Goal: Information Seeking & Learning: Learn about a topic

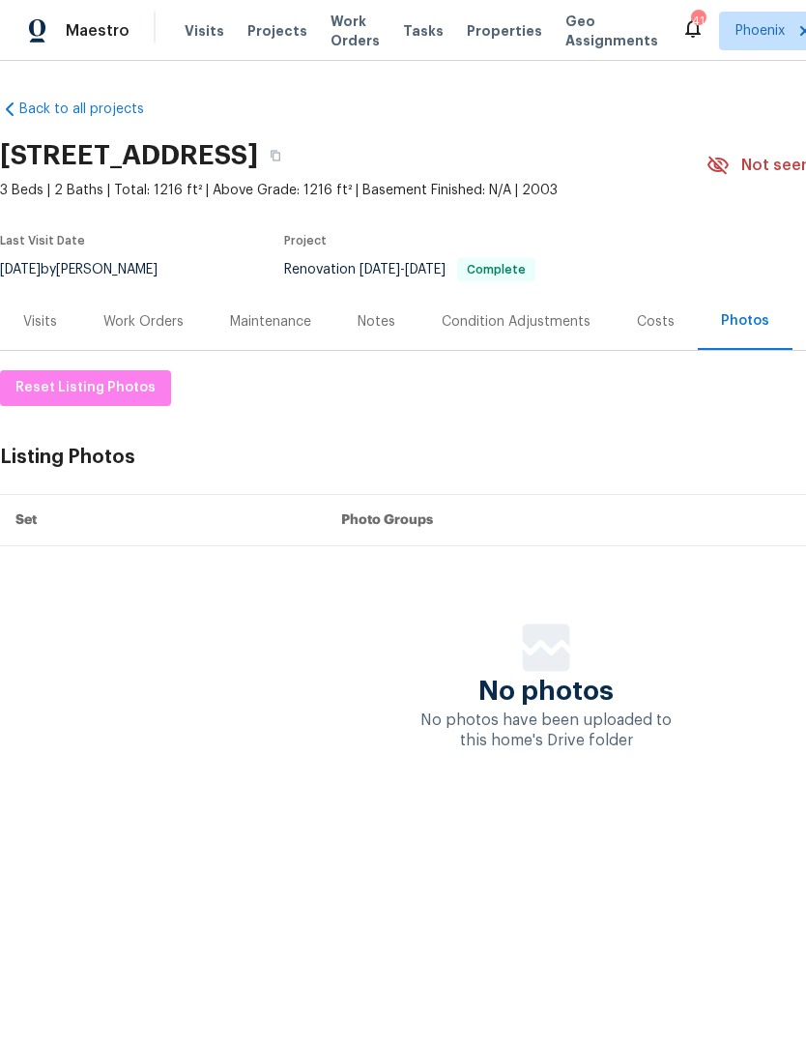
click at [182, 304] on div "Work Orders" at bounding box center [143, 321] width 127 height 57
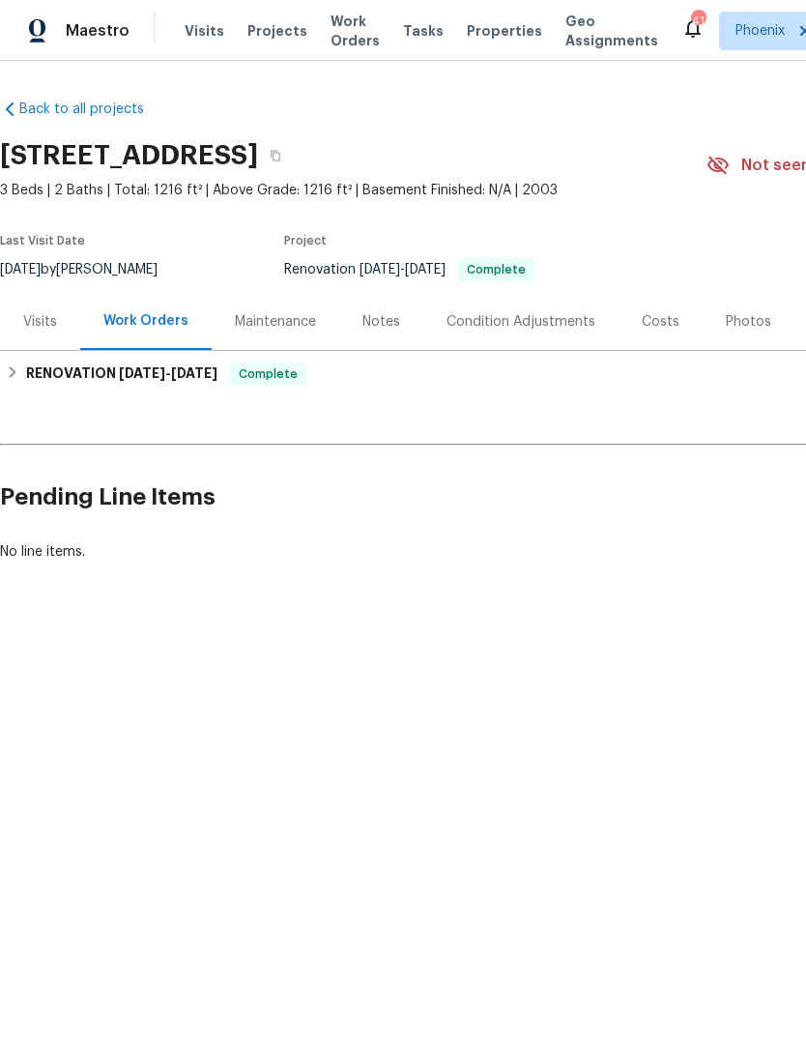
click at [352, 32] on span "Work Orders" at bounding box center [355, 31] width 49 height 39
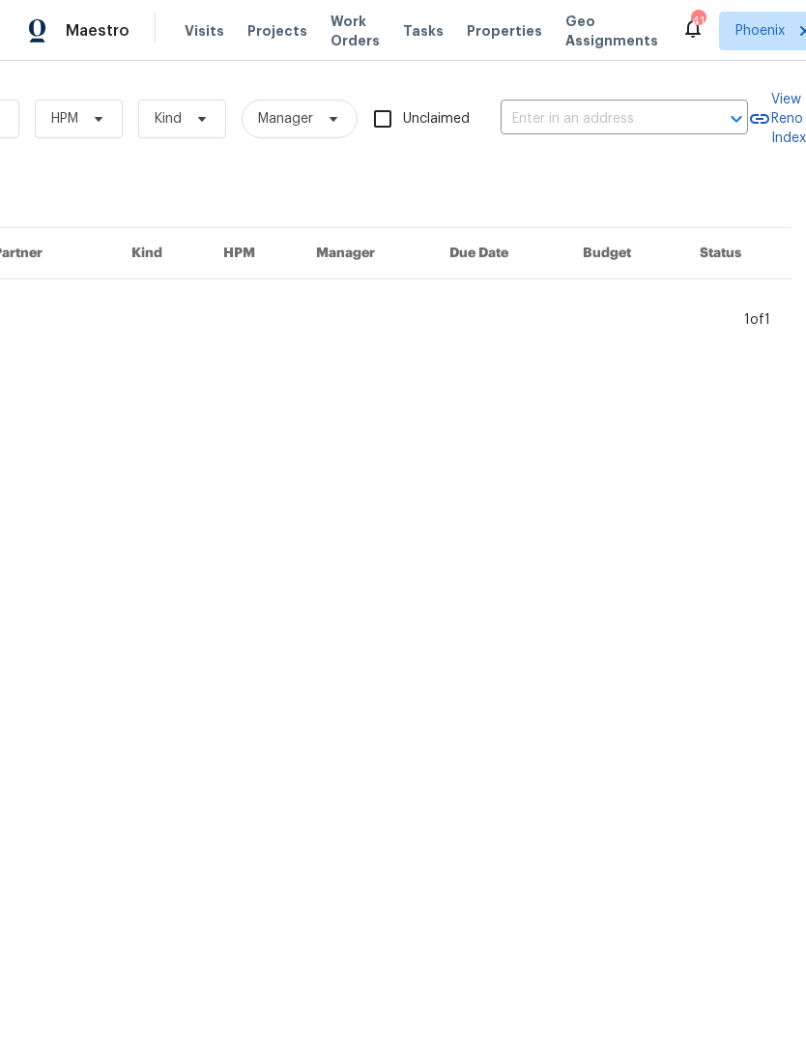
scroll to position [0, 318]
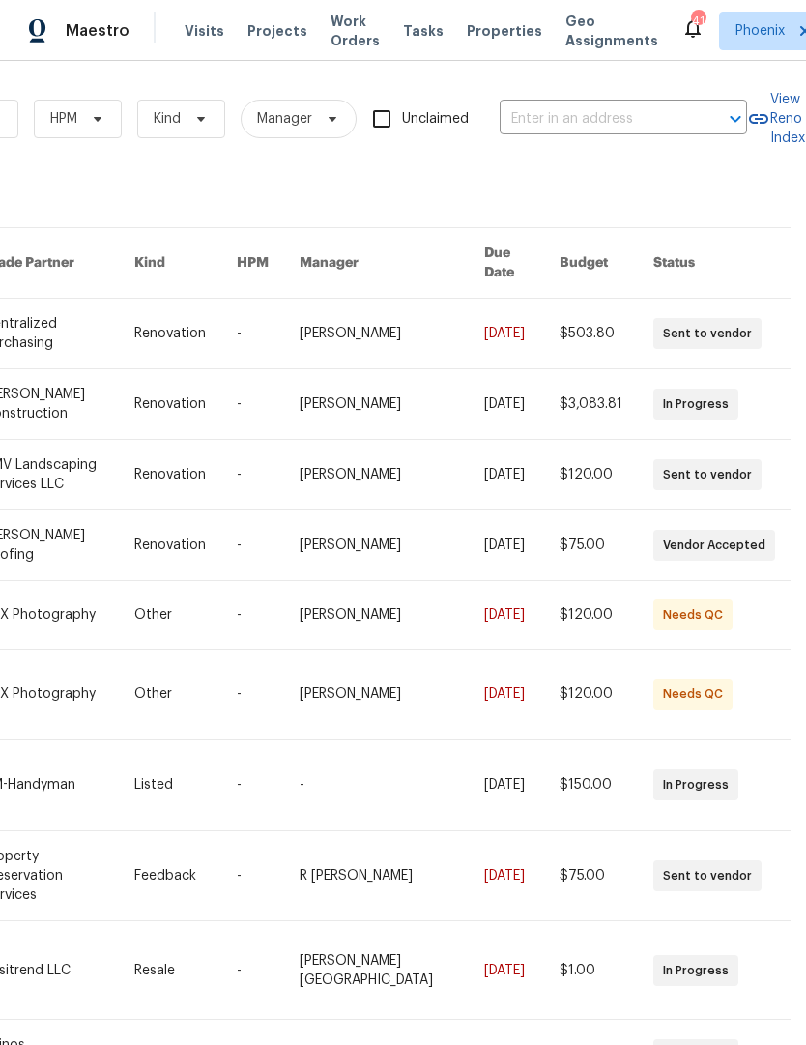
click at [600, 120] on input "text" at bounding box center [596, 119] width 193 height 30
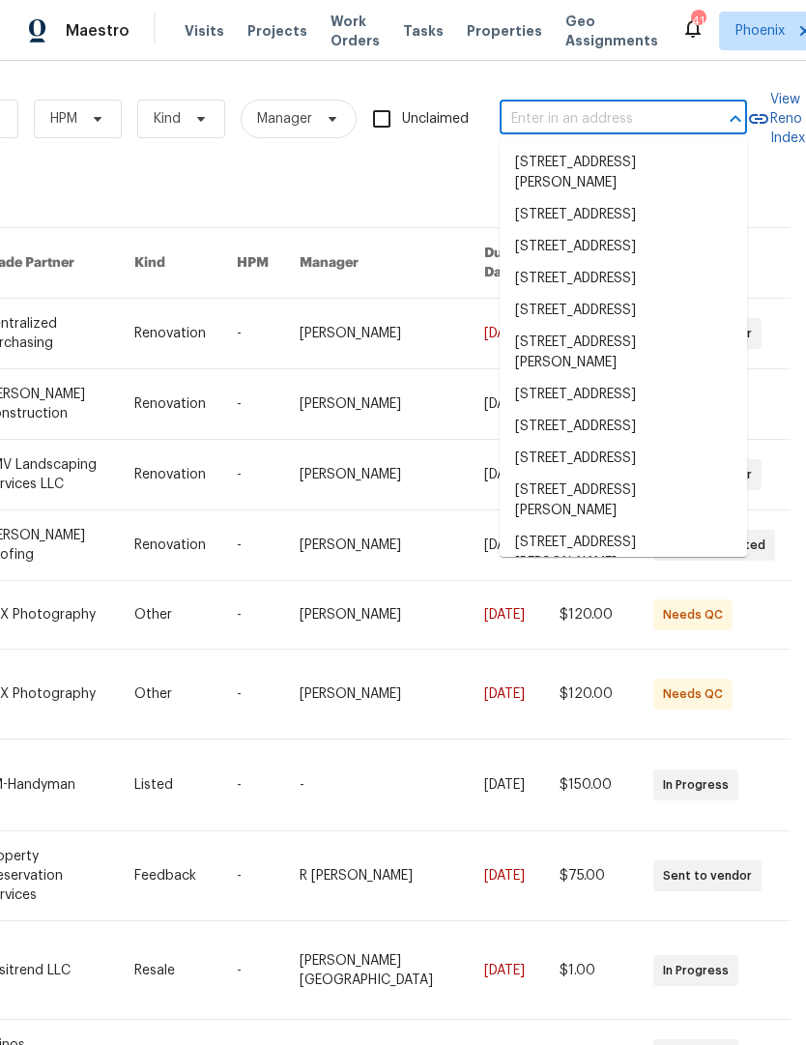
click at [571, 123] on input "text" at bounding box center [596, 119] width 193 height 30
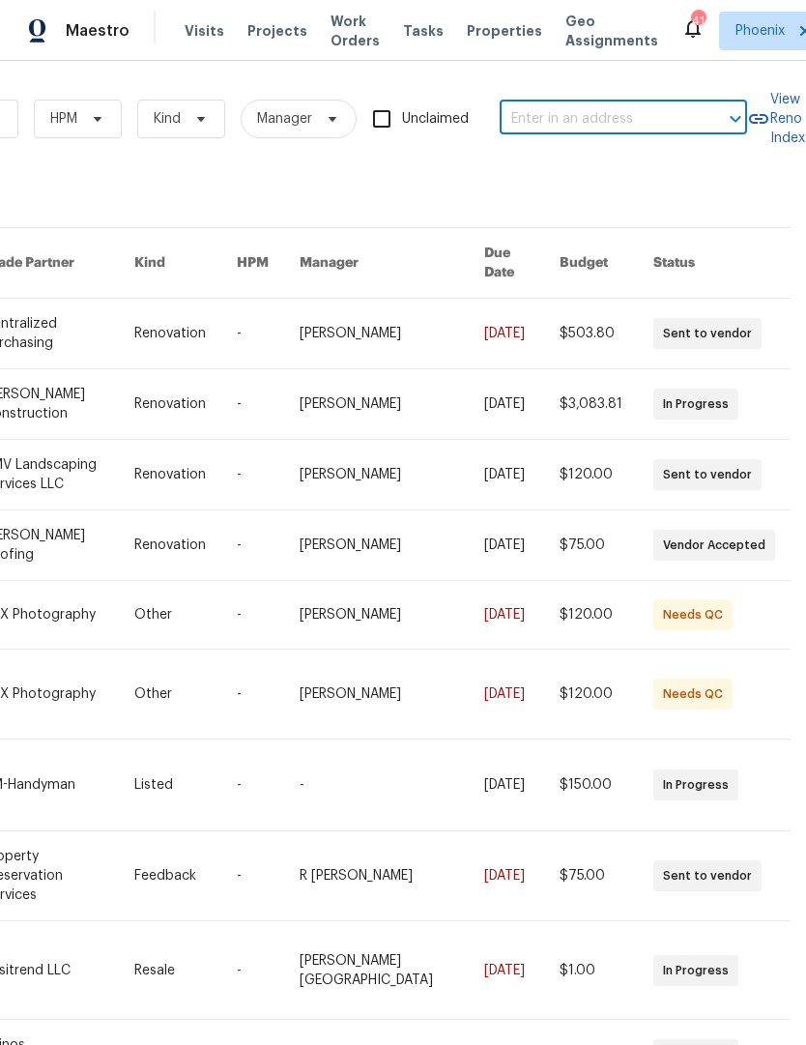
paste input "[STREET_ADDRESS][PERSON_NAME]"
type input "[STREET_ADDRESS][PERSON_NAME]"
click at [611, 179] on li "[STREET_ADDRESS][PERSON_NAME]" at bounding box center [624, 173] width 248 height 52
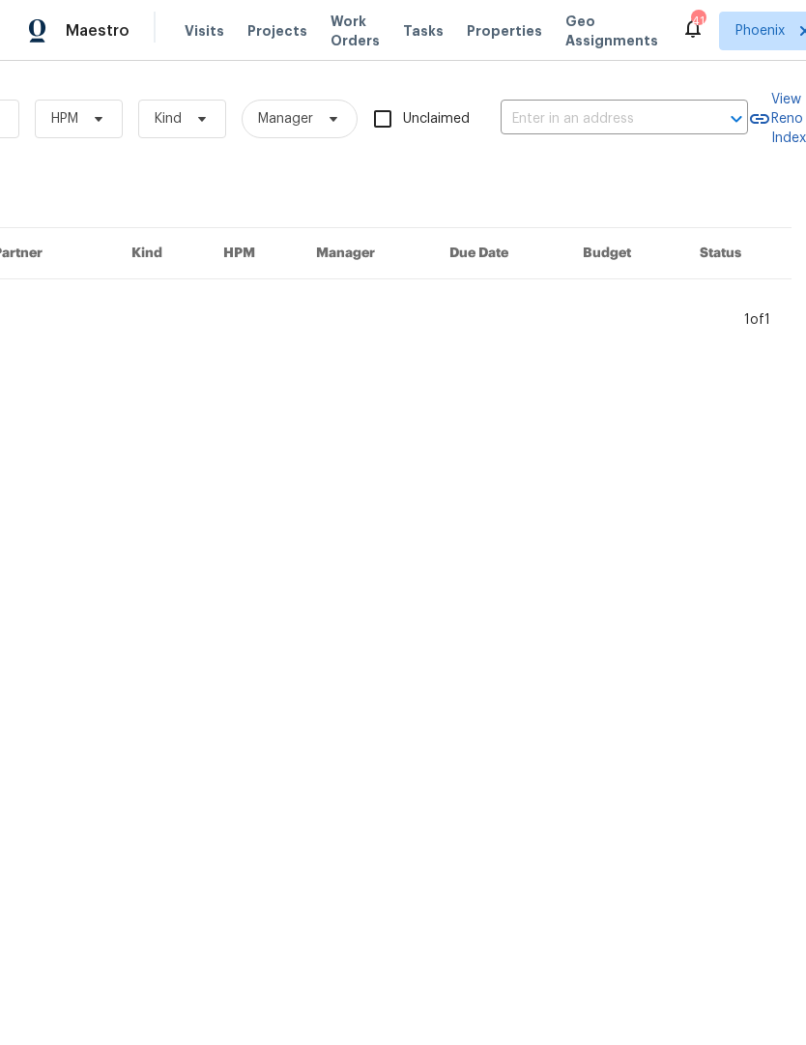
type input "[STREET_ADDRESS][PERSON_NAME]"
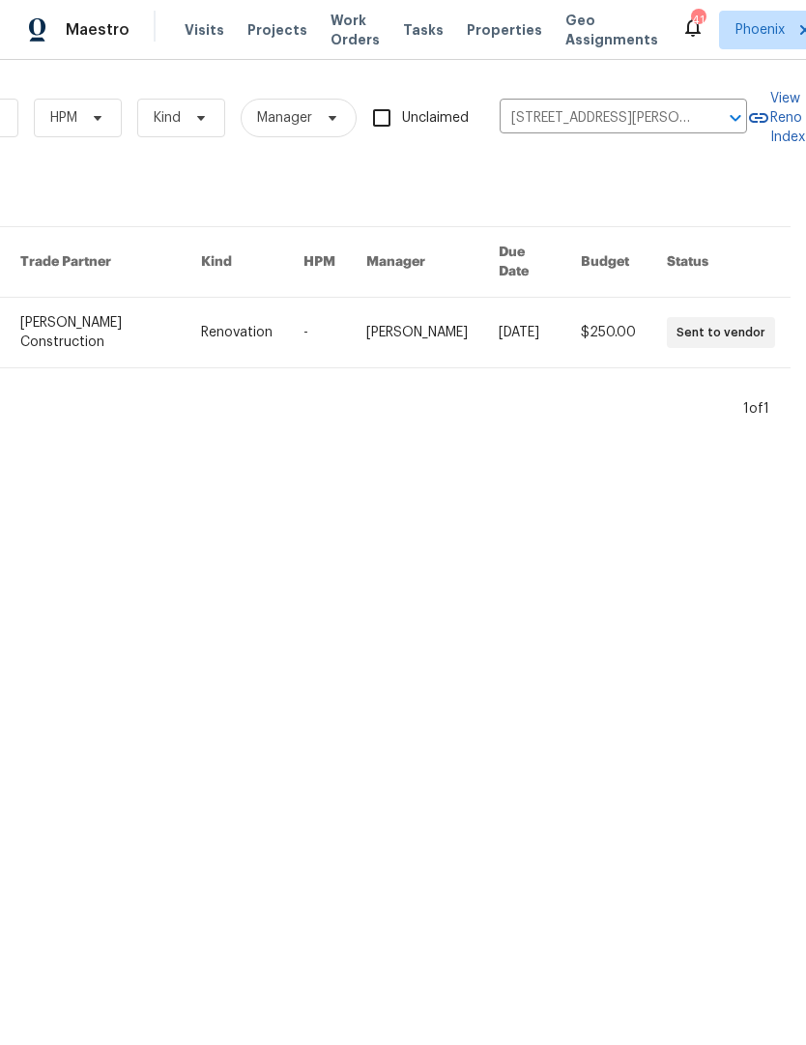
click at [117, 323] on link at bounding box center [110, 334] width 181 height 70
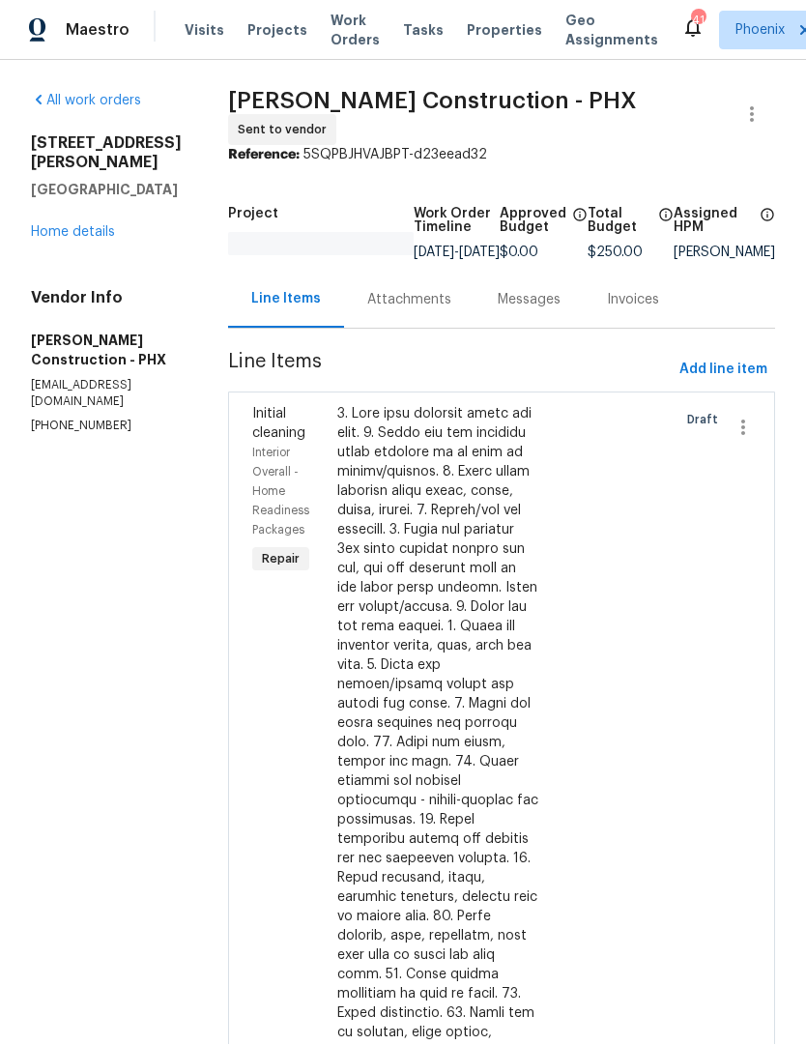
scroll to position [1, 0]
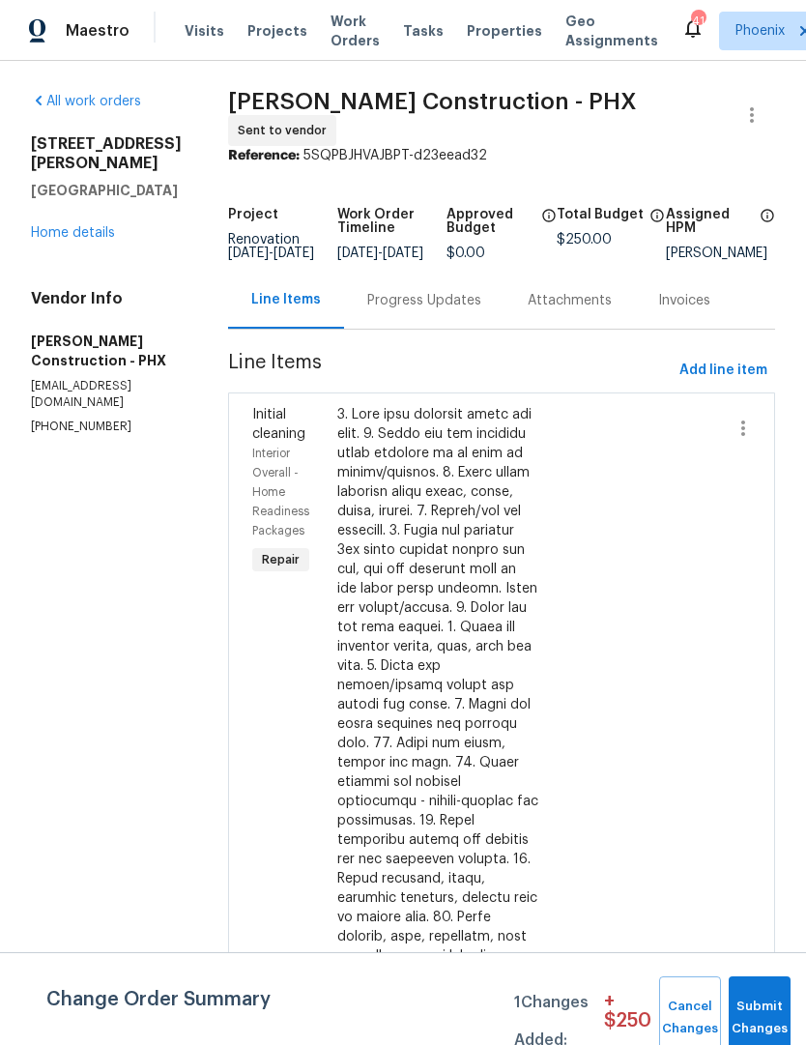
click at [101, 240] on link "Home details" at bounding box center [73, 233] width 84 height 14
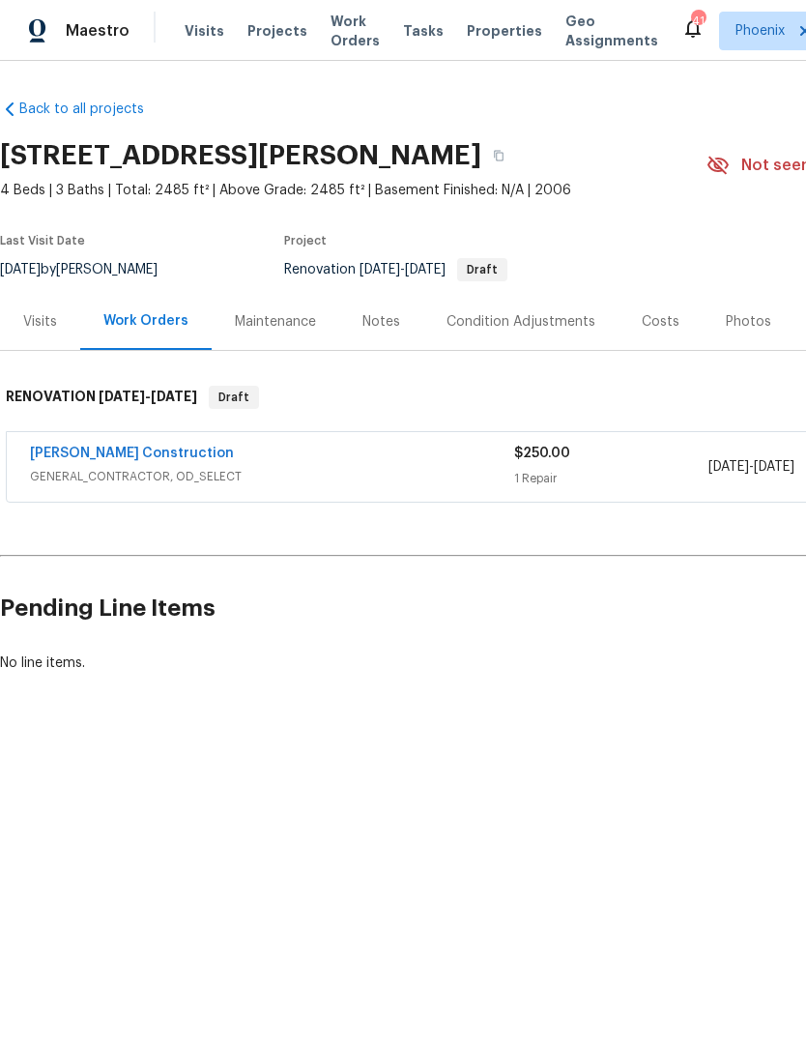
click at [660, 325] on div "Costs" at bounding box center [661, 321] width 38 height 19
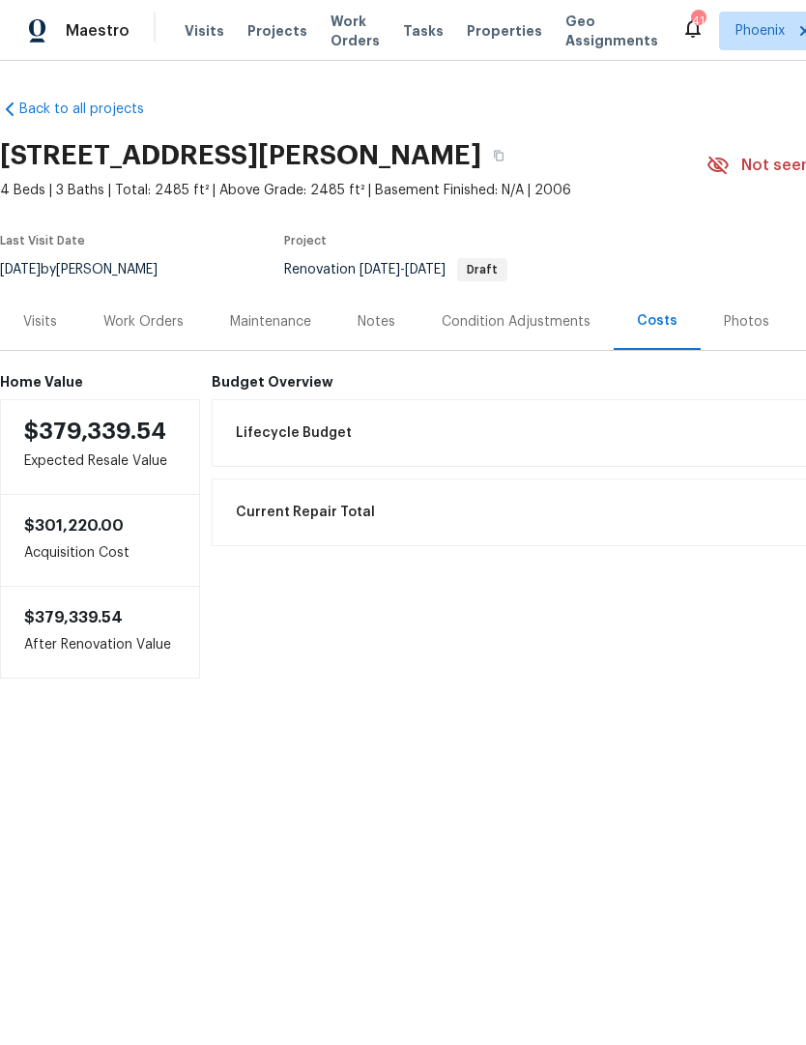
click at [46, 323] on div "Visits" at bounding box center [40, 321] width 34 height 19
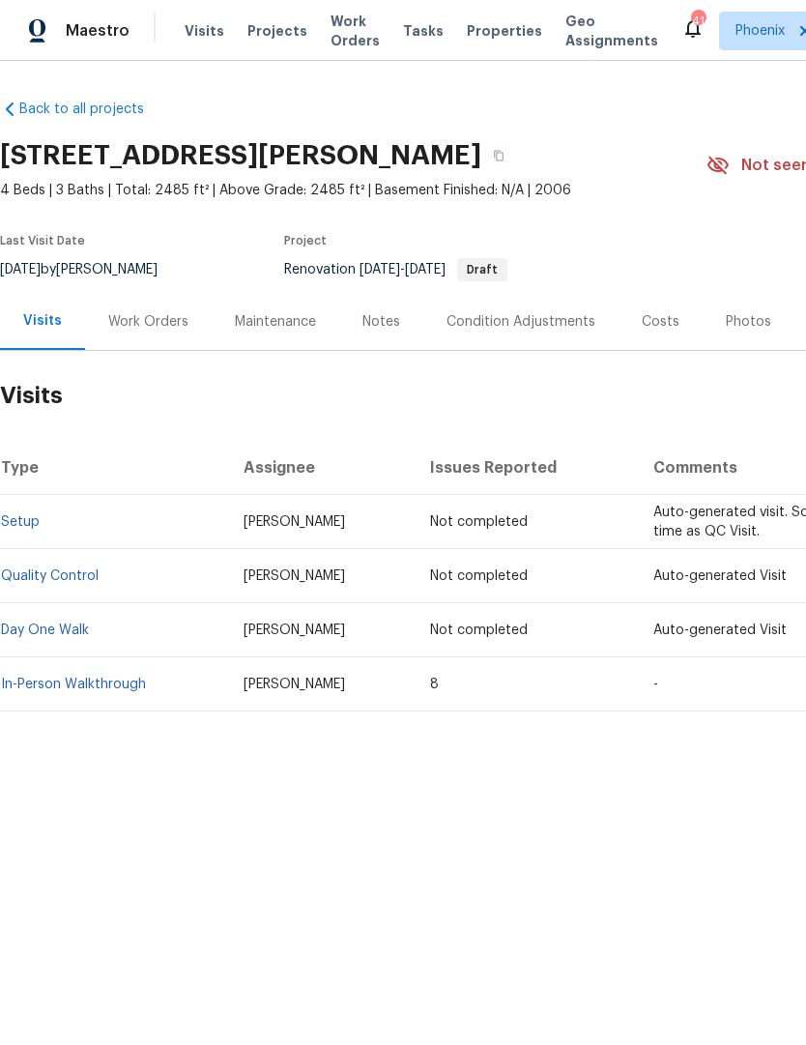
click at [112, 688] on link "In-Person Walkthrough" at bounding box center [73, 685] width 145 height 14
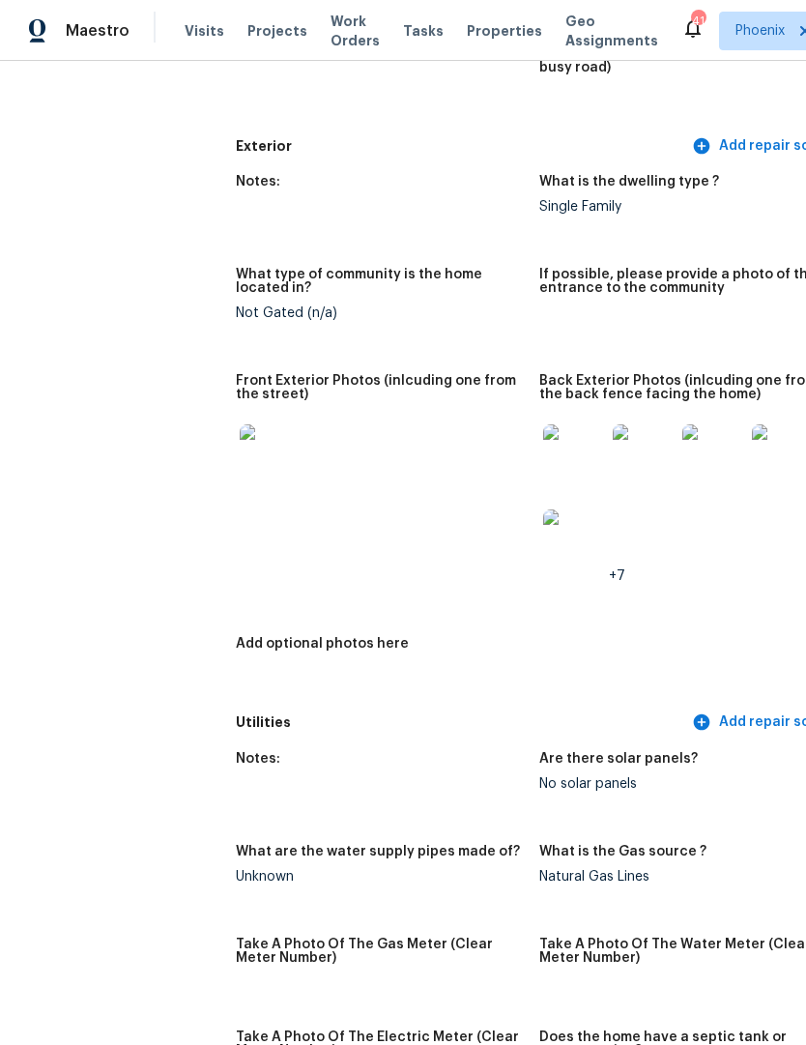
scroll to position [804, 0]
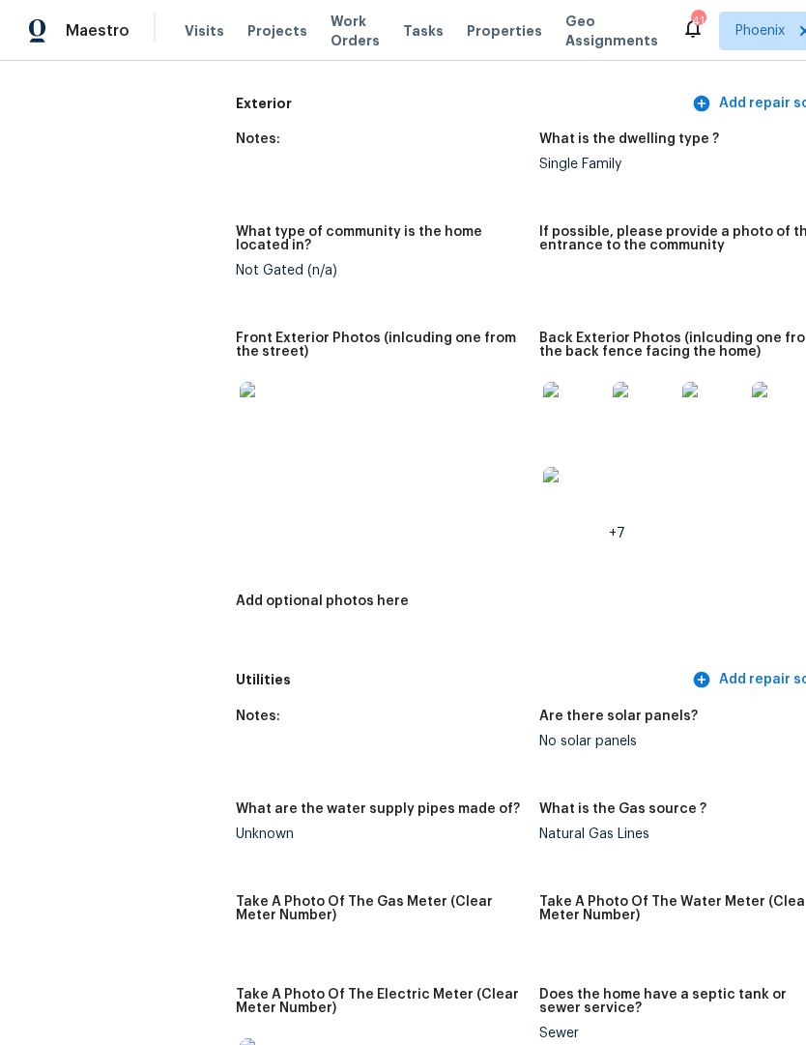
click at [556, 395] on img at bounding box center [574, 413] width 62 height 62
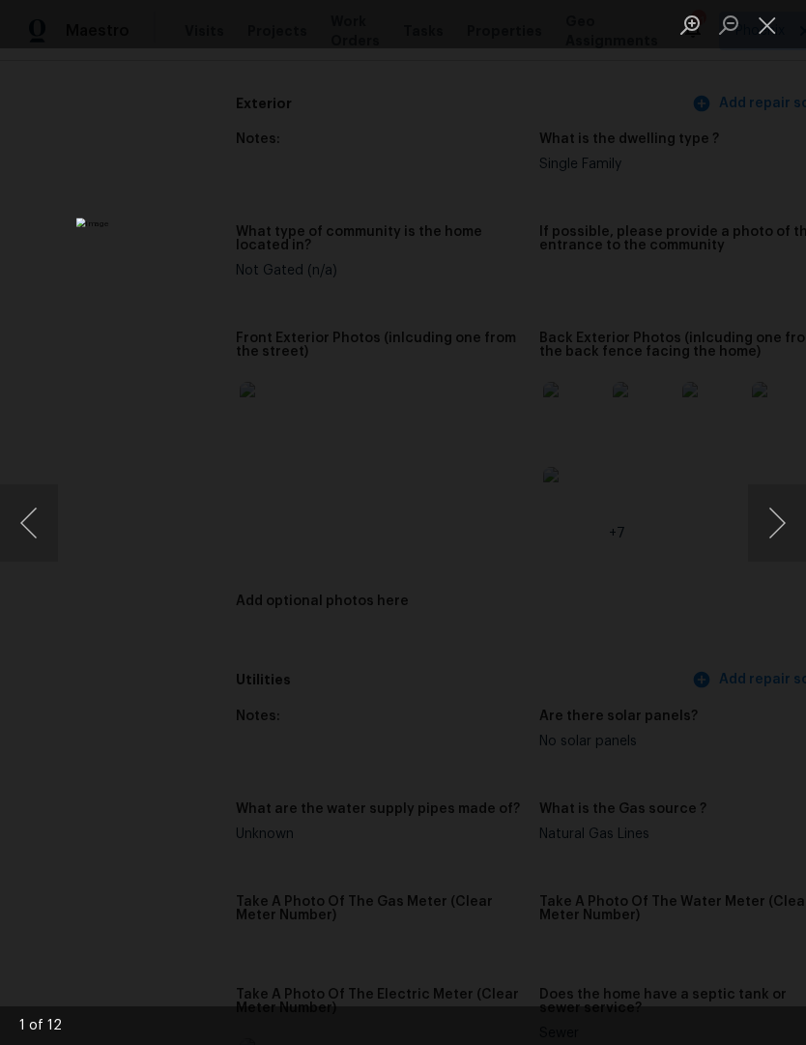
click at [776, 536] on button "Next image" at bounding box center [777, 522] width 58 height 77
click at [778, 532] on button "Next image" at bounding box center [777, 522] width 58 height 77
click at [777, 532] on button "Next image" at bounding box center [777, 522] width 58 height 77
click at [776, 532] on button "Next image" at bounding box center [777, 522] width 58 height 77
click at [775, 532] on button "Next image" at bounding box center [777, 522] width 58 height 77
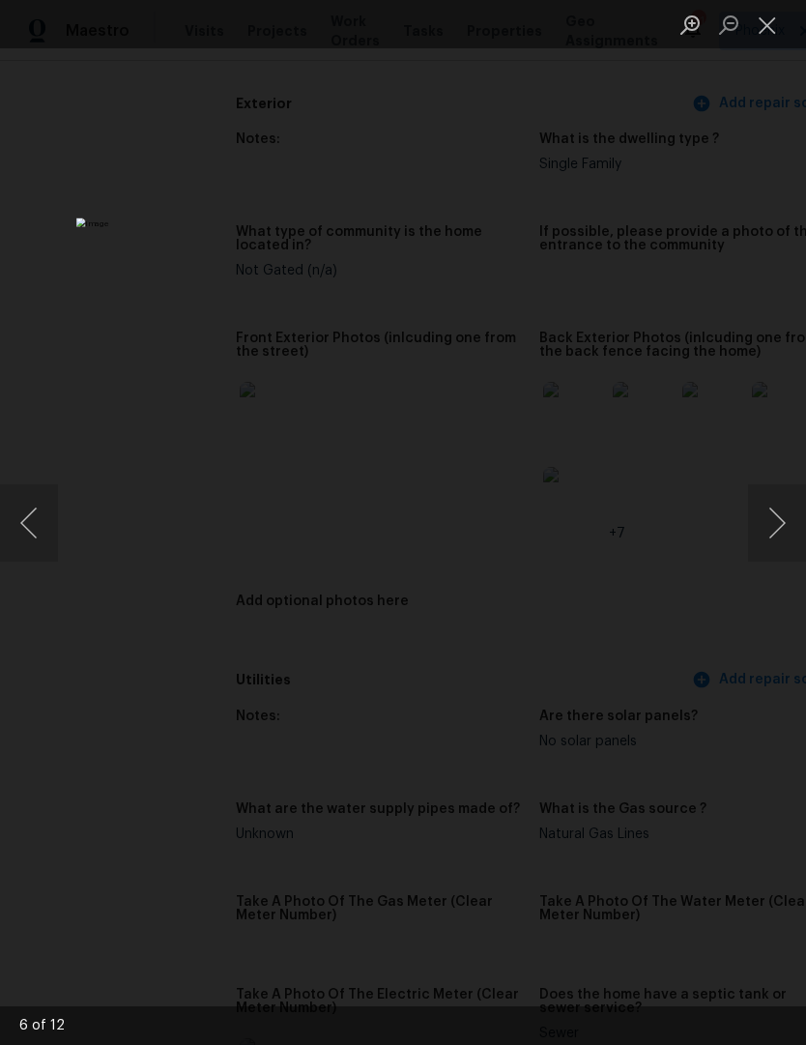
click at [776, 530] on button "Next image" at bounding box center [777, 522] width 58 height 77
click at [776, 531] on button "Next image" at bounding box center [777, 522] width 58 height 77
click at [777, 530] on button "Next image" at bounding box center [777, 522] width 58 height 77
click at [776, 528] on button "Next image" at bounding box center [777, 522] width 58 height 77
click at [776, 529] on button "Next image" at bounding box center [777, 522] width 58 height 77
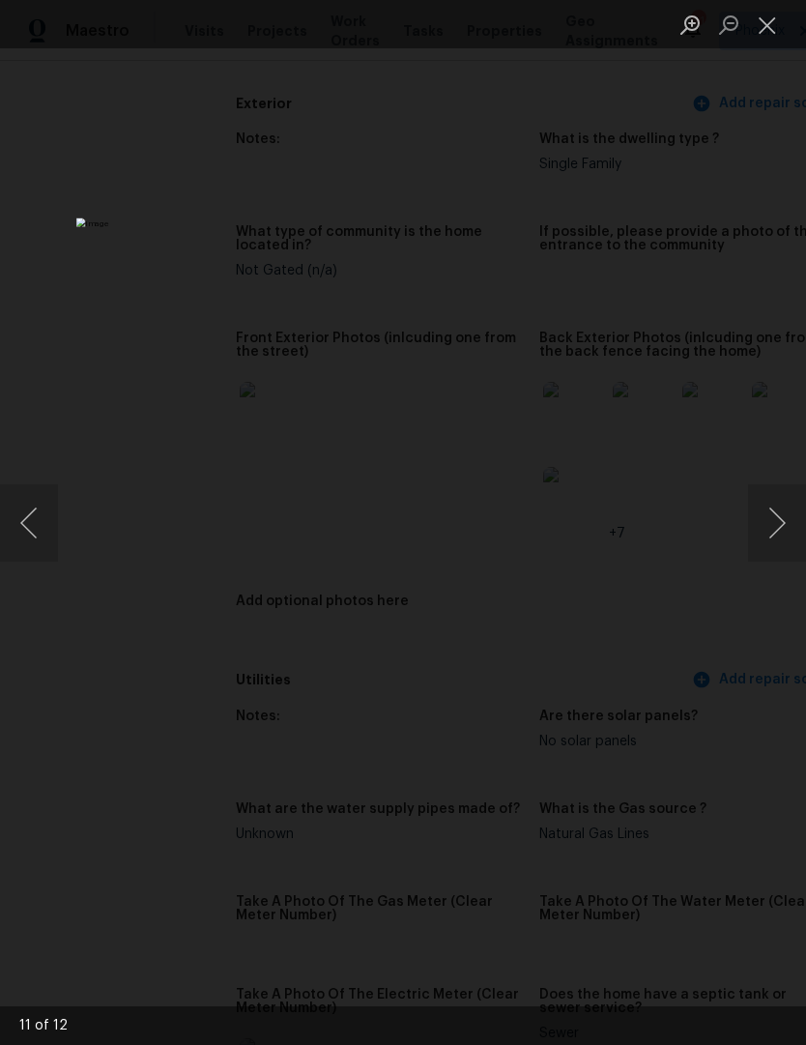
click at [777, 528] on button "Next image" at bounding box center [777, 522] width 58 height 77
click at [774, 529] on button "Next image" at bounding box center [777, 522] width 58 height 77
click at [776, 527] on button "Next image" at bounding box center [777, 522] width 58 height 77
click at [775, 531] on button "Next image" at bounding box center [777, 522] width 58 height 77
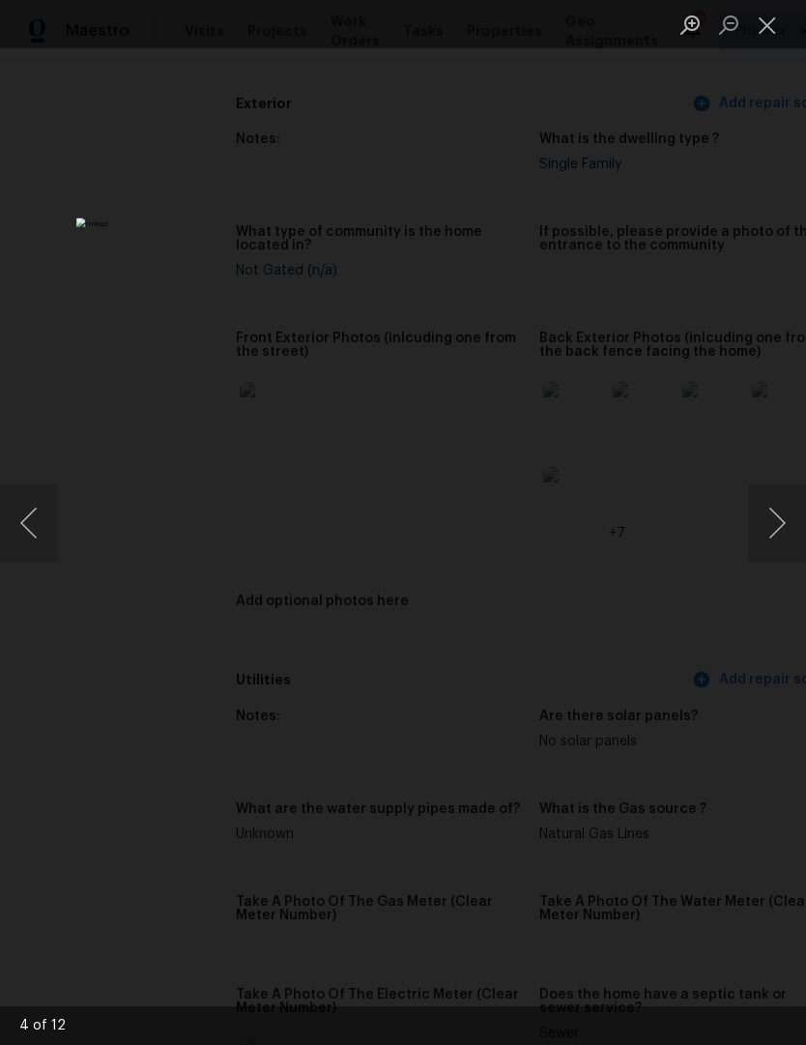
click at [776, 527] on button "Next image" at bounding box center [777, 522] width 58 height 77
click at [776, 531] on button "Next image" at bounding box center [777, 522] width 58 height 77
click at [775, 530] on button "Next image" at bounding box center [777, 522] width 58 height 77
click at [776, 531] on button "Next image" at bounding box center [777, 522] width 58 height 77
click at [781, 525] on button "Next image" at bounding box center [777, 522] width 58 height 77
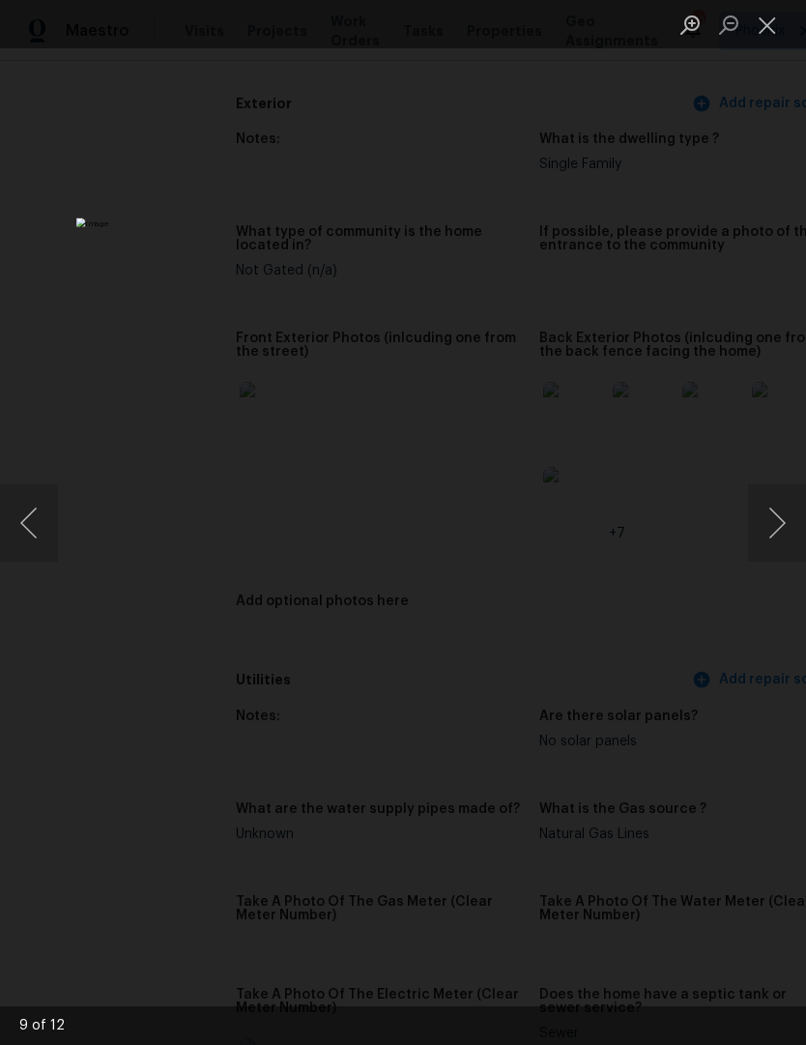
click at [778, 531] on button "Next image" at bounding box center [777, 522] width 58 height 77
click at [778, 535] on button "Next image" at bounding box center [777, 522] width 58 height 77
click at [778, 532] on button "Next image" at bounding box center [777, 522] width 58 height 77
click at [782, 532] on button "Next image" at bounding box center [777, 522] width 58 height 77
click at [778, 528] on button "Next image" at bounding box center [777, 522] width 58 height 77
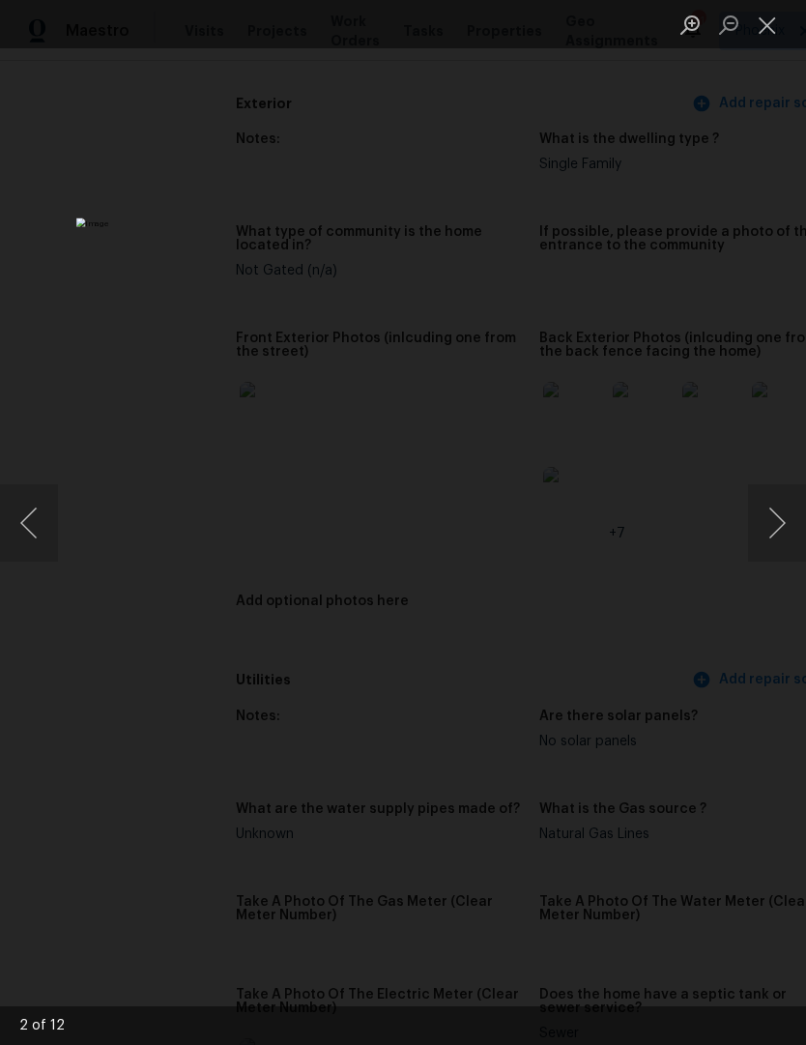
click at [777, 520] on button "Next image" at bounding box center [777, 522] width 58 height 77
click at [778, 528] on button "Next image" at bounding box center [777, 522] width 58 height 77
click at [778, 521] on button "Next image" at bounding box center [777, 522] width 58 height 77
click at [779, 533] on button "Next image" at bounding box center [777, 522] width 58 height 77
click at [780, 538] on button "Next image" at bounding box center [777, 522] width 58 height 77
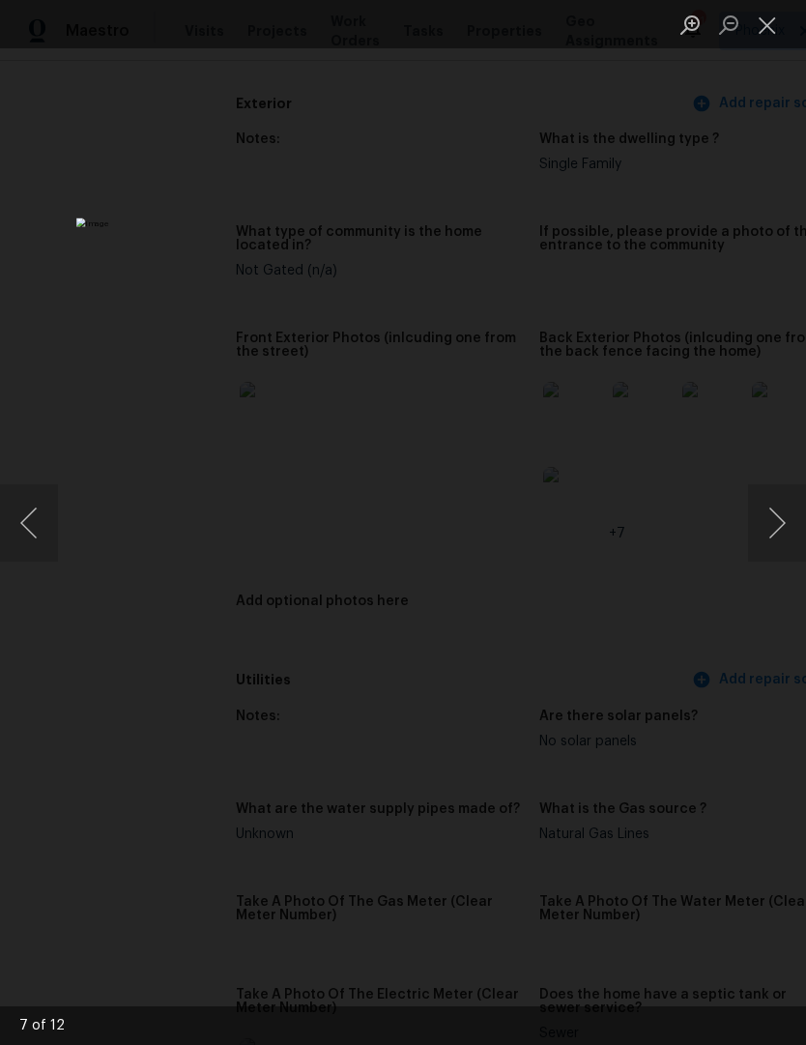
click at [780, 537] on button "Next image" at bounding box center [777, 522] width 58 height 77
click at [781, 32] on button "Close lightbox" at bounding box center [767, 25] width 39 height 34
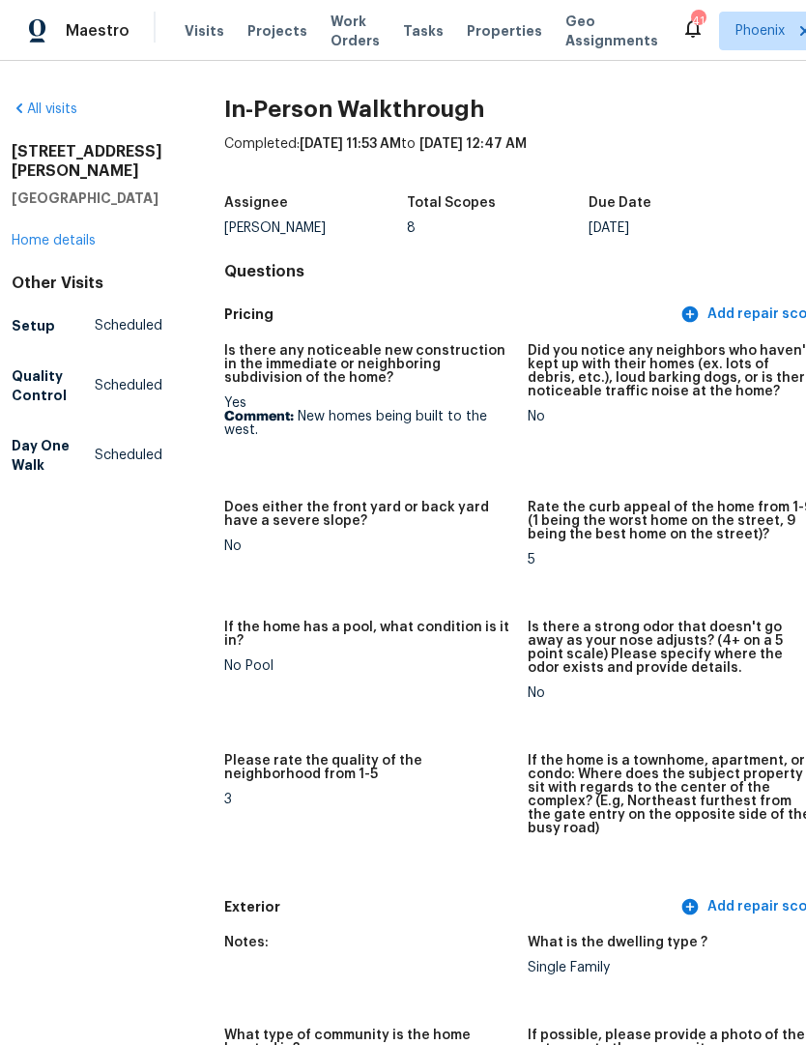
scroll to position [0, 13]
click at [69, 248] on link "Home details" at bounding box center [53, 241] width 84 height 14
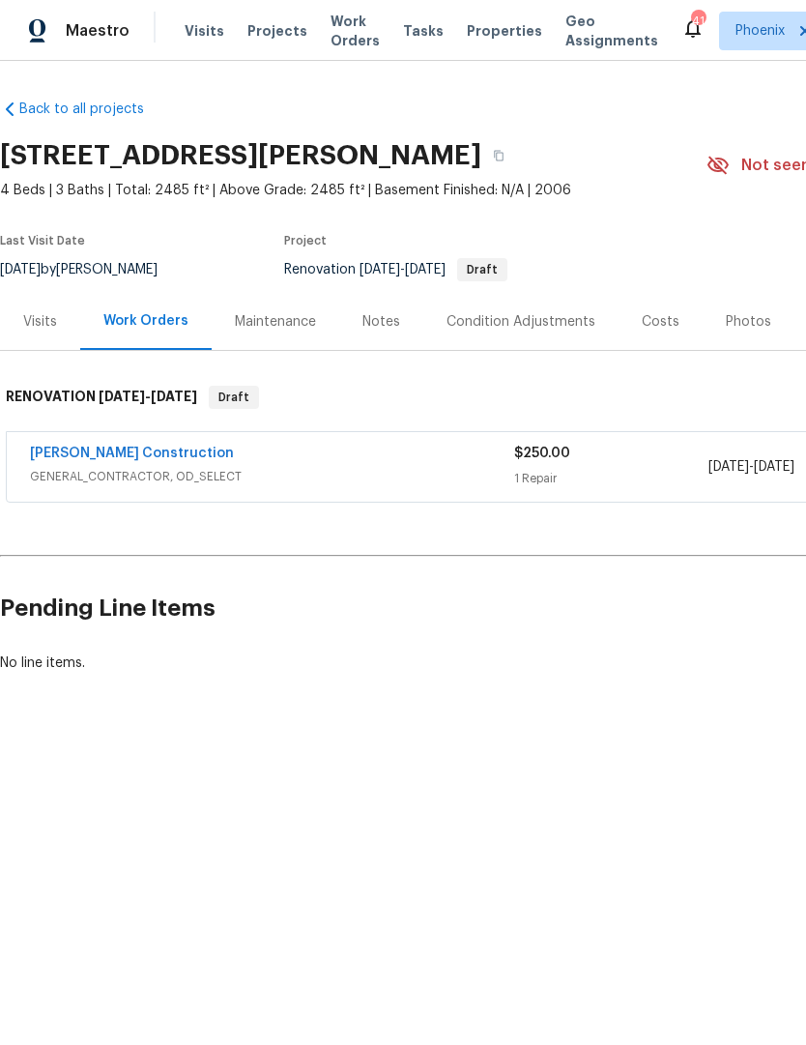
click at [571, 326] on div "Condition Adjustments" at bounding box center [521, 321] width 149 height 19
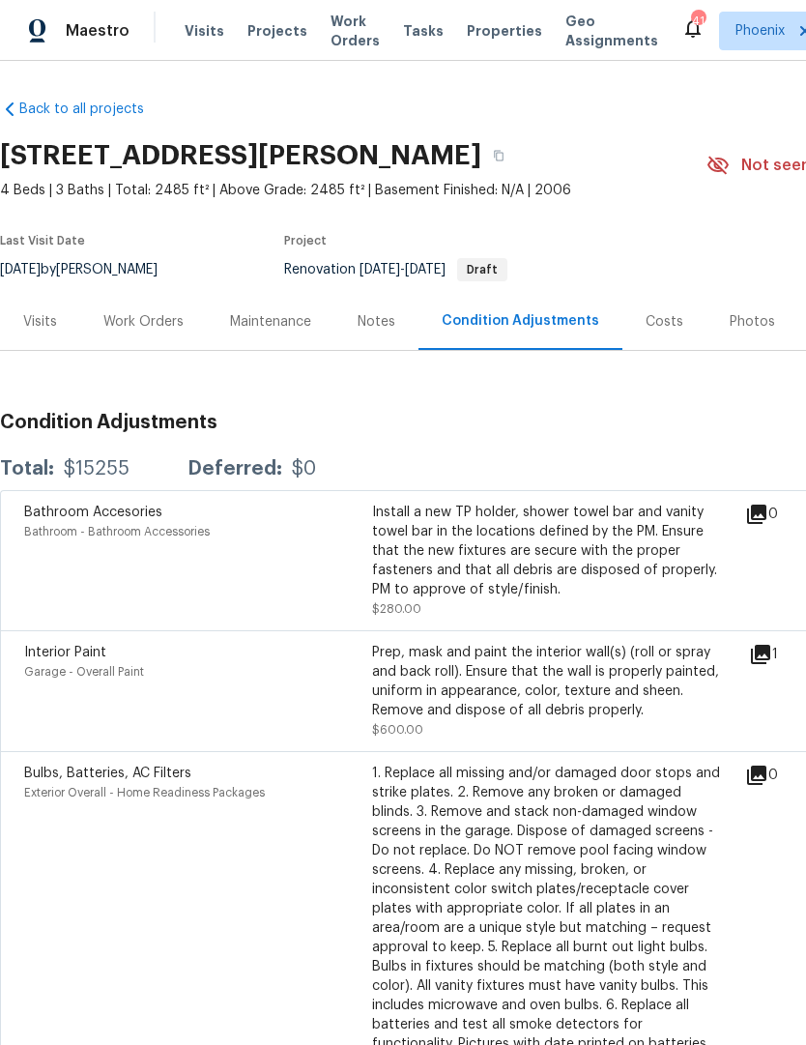
click at [389, 320] on div "Notes" at bounding box center [377, 321] width 38 height 19
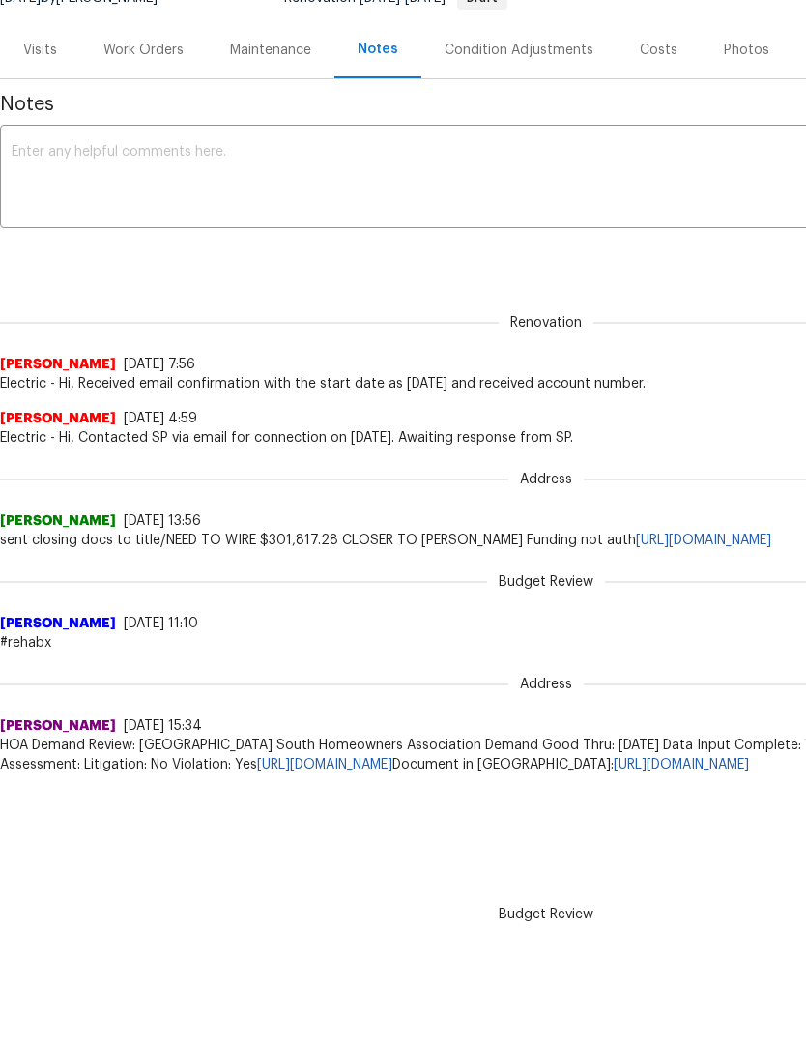
click at [154, 45] on div "Work Orders" at bounding box center [143, 50] width 80 height 19
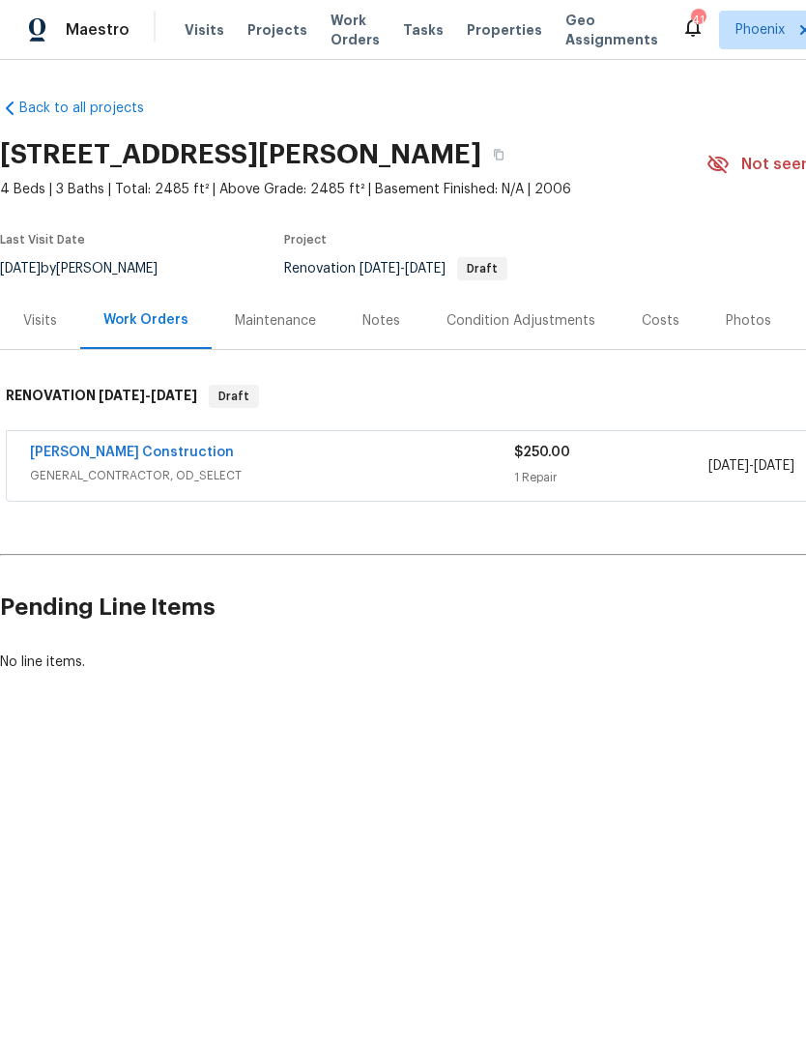
click at [658, 329] on div "Costs" at bounding box center [661, 321] width 38 height 19
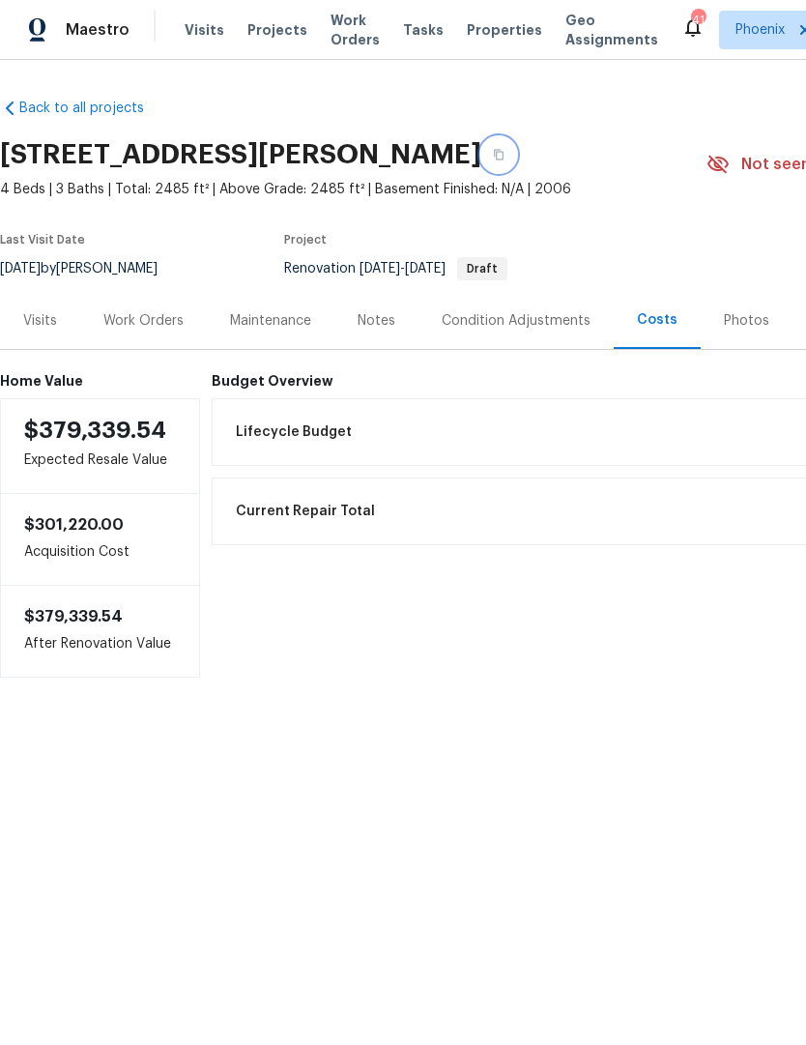
click at [516, 157] on button "button" at bounding box center [499, 155] width 35 height 35
